Goal: Task Accomplishment & Management: Manage account settings

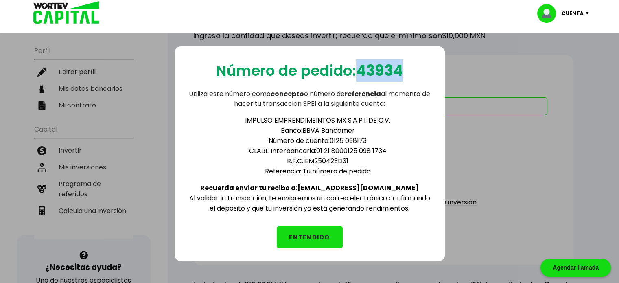
click at [305, 240] on button "ENTENDIDO" at bounding box center [310, 237] width 66 height 22
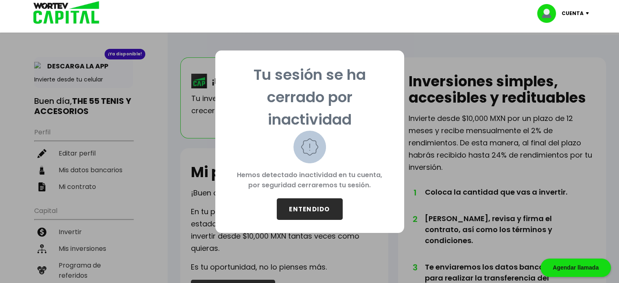
click at [322, 202] on button "ENTENDIDO" at bounding box center [310, 209] width 66 height 22
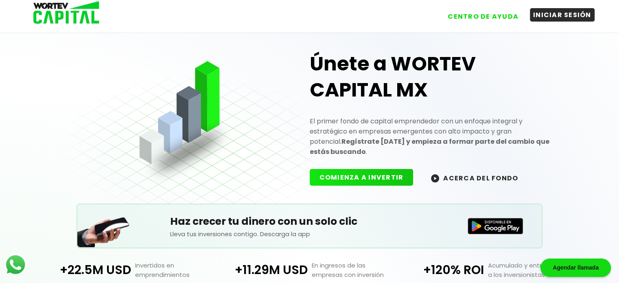
click at [563, 20] on button "INICIAR SESIÓN" at bounding box center [562, 14] width 65 height 13
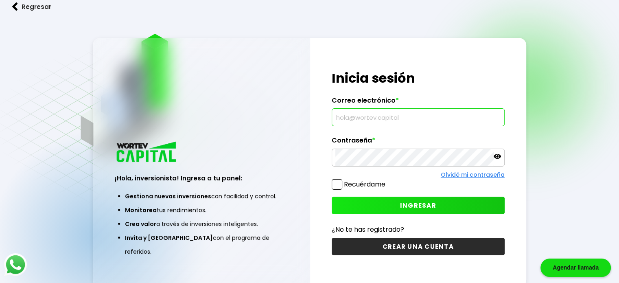
click at [414, 120] on input "text" at bounding box center [418, 117] width 166 height 17
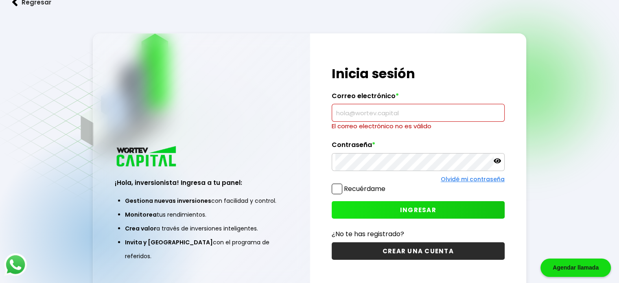
paste input "[PERSON_NAME][EMAIL_ADDRESS][DOMAIN_NAME]"
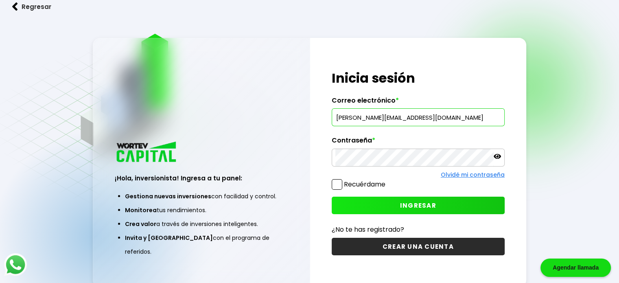
type input "[PERSON_NAME][EMAIL_ADDRESS][DOMAIN_NAME]"
click at [419, 201] on span "INGRESAR" at bounding box center [418, 205] width 36 height 9
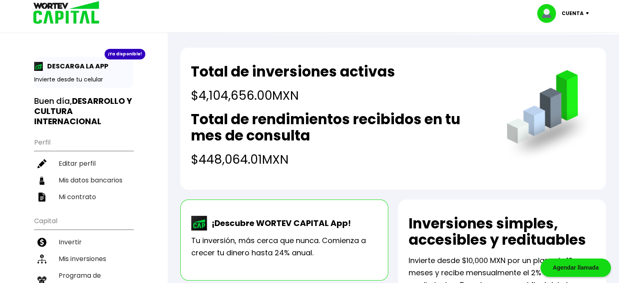
click at [592, 13] on img at bounding box center [588, 13] width 11 height 2
click at [559, 49] on li "Cerrar sesión" at bounding box center [563, 54] width 65 height 17
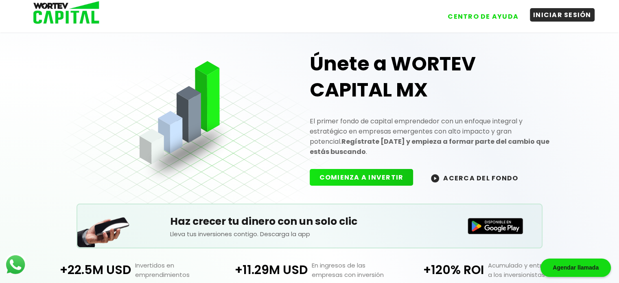
click at [554, 16] on button "INICIAR SESIÓN" at bounding box center [562, 14] width 65 height 13
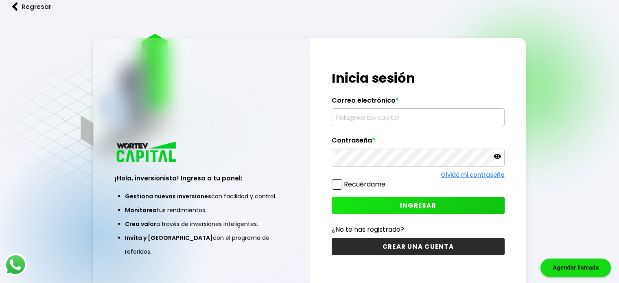
click at [364, 118] on input "text" at bounding box center [418, 117] width 166 height 17
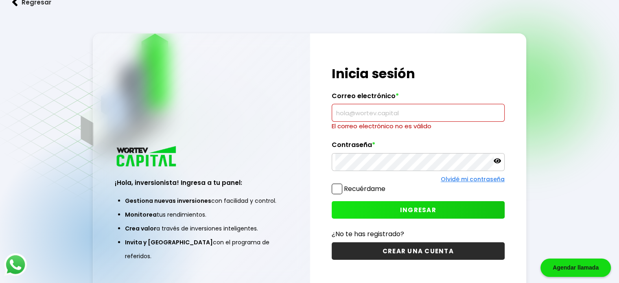
paste input "[PERSON_NAME][EMAIL_ADDRESS][DOMAIN_NAME]"
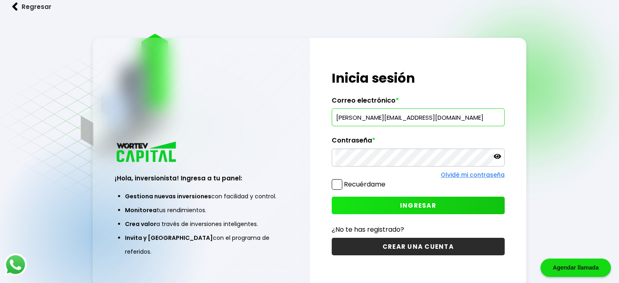
type input "[PERSON_NAME][EMAIL_ADDRESS][DOMAIN_NAME]"
click at [379, 202] on button "INGRESAR" at bounding box center [418, 205] width 173 height 17
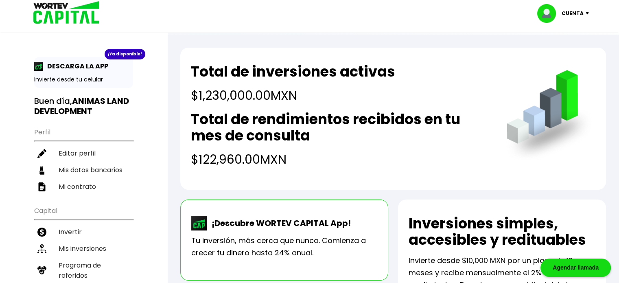
click at [579, 14] on p "Cuenta" at bounding box center [572, 13] width 22 height 12
click at [567, 52] on li "Cerrar sesión" at bounding box center [563, 54] width 65 height 17
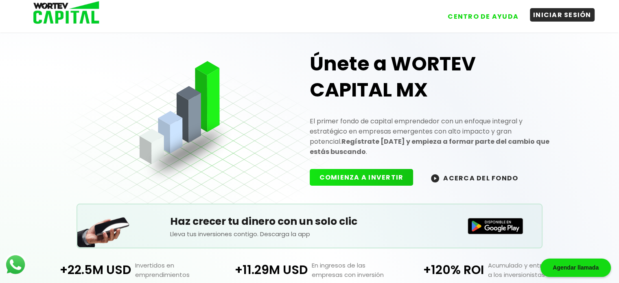
click at [548, 12] on button "INICIAR SESIÓN" at bounding box center [562, 14] width 65 height 13
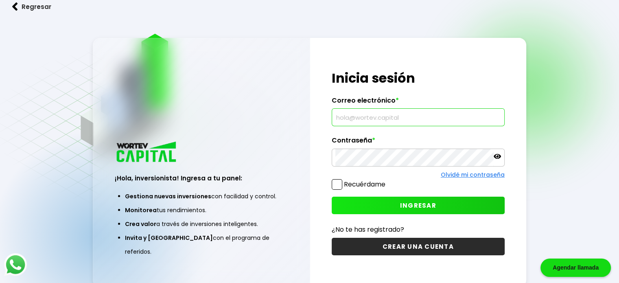
click at [450, 122] on input "text" at bounding box center [418, 117] width 166 height 17
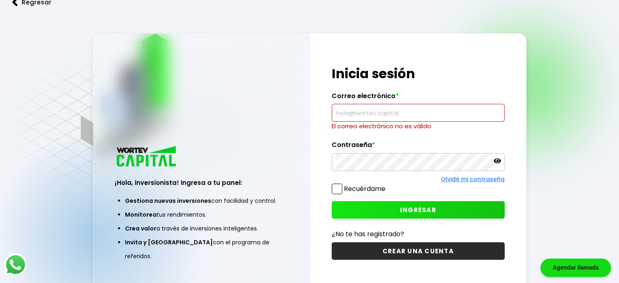
paste input "[PERSON_NAME][EMAIL_ADDRESS][DOMAIN_NAME]"
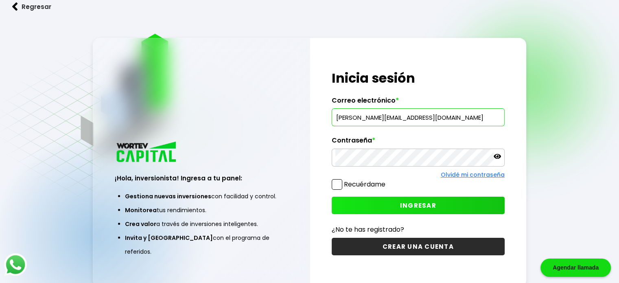
type input "[PERSON_NAME][EMAIL_ADDRESS][DOMAIN_NAME]"
click at [429, 211] on button "INGRESAR" at bounding box center [418, 205] width 173 height 17
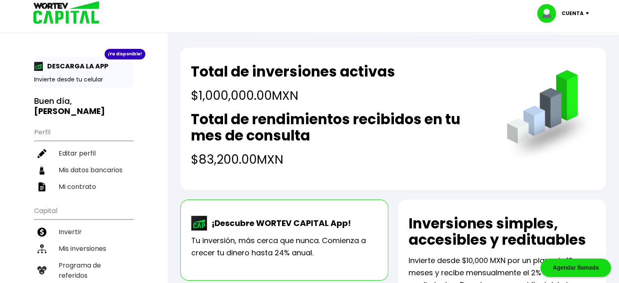
click at [578, 13] on p "Cuenta" at bounding box center [572, 13] width 22 height 12
click at [569, 56] on li "Cerrar sesión" at bounding box center [563, 54] width 65 height 17
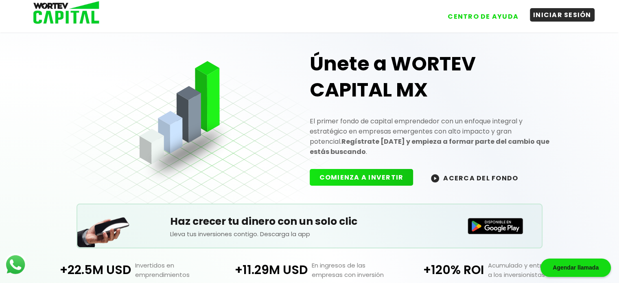
click at [548, 17] on button "INICIAR SESIÓN" at bounding box center [562, 14] width 65 height 13
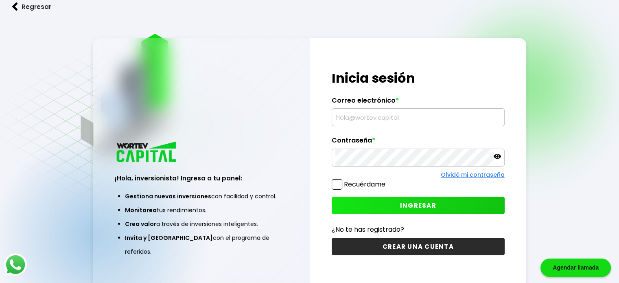
click at [432, 114] on input "text" at bounding box center [418, 117] width 166 height 17
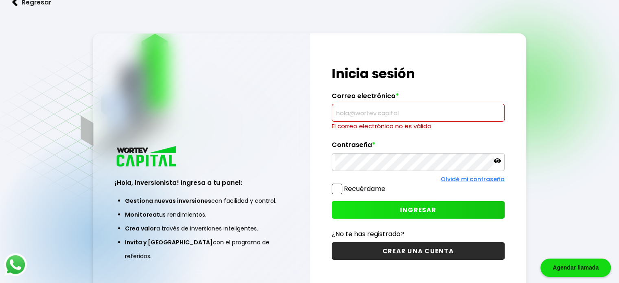
paste input "[EMAIL_ADDRESS][DOMAIN_NAME]"
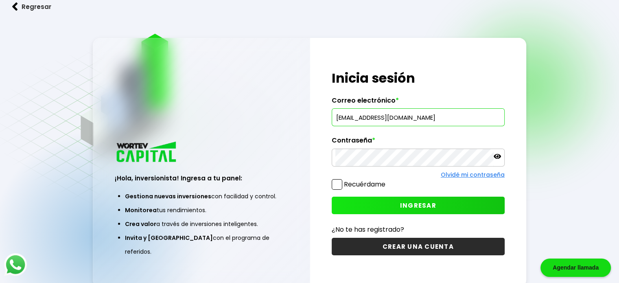
type input "[EMAIL_ADDRESS][DOMAIN_NAME]"
click at [425, 199] on button "INGRESAR" at bounding box center [418, 205] width 173 height 17
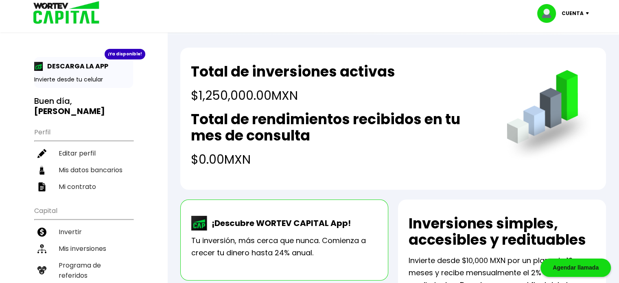
click at [561, 17] on img at bounding box center [549, 13] width 24 height 19
click at [575, 50] on li "Cerrar sesión" at bounding box center [563, 54] width 65 height 17
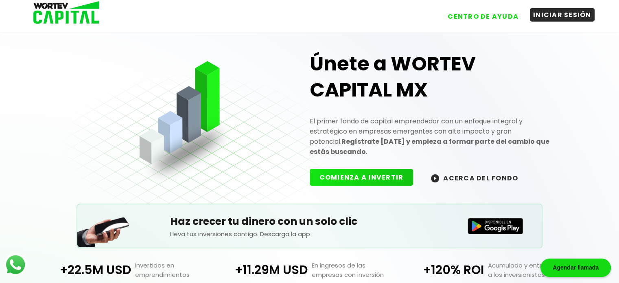
click at [573, 16] on button "INICIAR SESIÓN" at bounding box center [562, 14] width 65 height 13
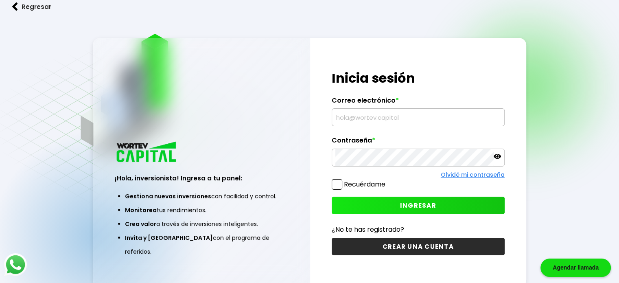
click at [423, 118] on input "text" at bounding box center [418, 117] width 166 height 17
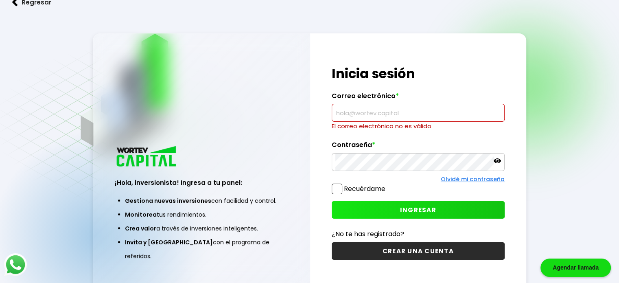
paste input "[EMAIL_ADDRESS][DOMAIN_NAME]"
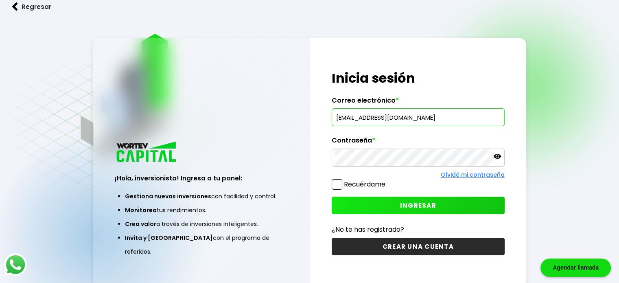
type input "[EMAIL_ADDRESS][DOMAIN_NAME]"
click at [466, 206] on button "INGRESAR" at bounding box center [418, 205] width 173 height 17
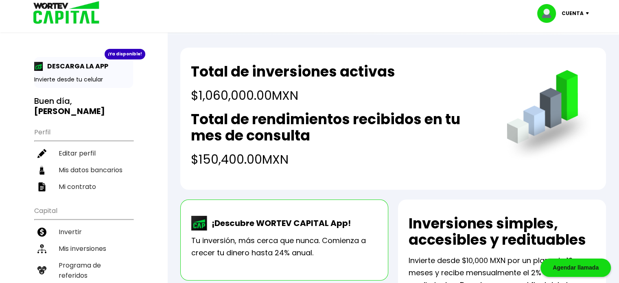
click at [583, 15] on p "Cuenta" at bounding box center [572, 13] width 22 height 12
click at [576, 57] on li "Cerrar sesión" at bounding box center [563, 54] width 65 height 17
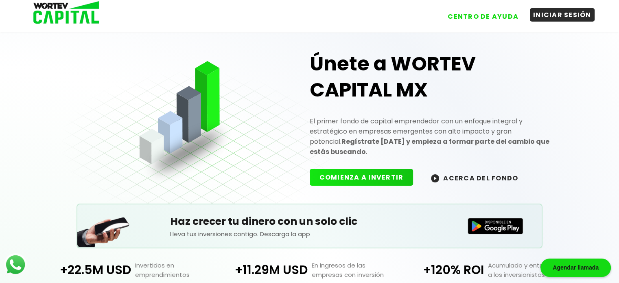
click at [545, 14] on button "INICIAR SESIÓN" at bounding box center [562, 14] width 65 height 13
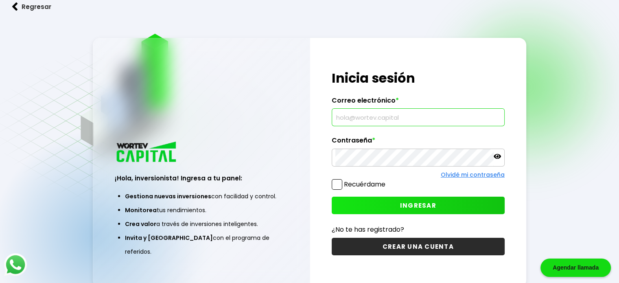
click at [395, 120] on input "text" at bounding box center [418, 117] width 166 height 17
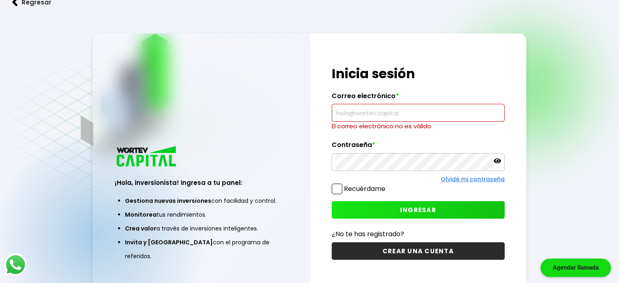
paste input "[EMAIL_ADDRESS][DOMAIN_NAME]"
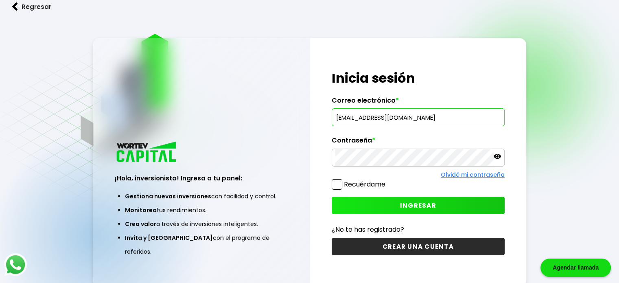
type input "[EMAIL_ADDRESS][DOMAIN_NAME]"
click at [459, 205] on button "INGRESAR" at bounding box center [418, 205] width 173 height 17
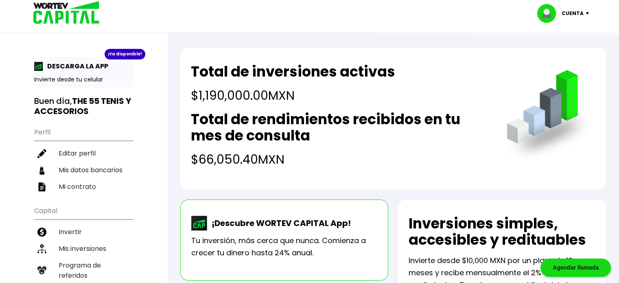
click at [585, 15] on div "Cuenta" at bounding box center [565, 13] width 57 height 19
click at [579, 48] on li "Cerrar sesión" at bounding box center [563, 54] width 65 height 17
